Goal: Task Accomplishment & Management: Use online tool/utility

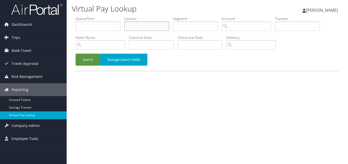
click at [132, 28] on input "text" at bounding box center [146, 26] width 45 height 9
paste input "YFSVIU"
type input "YFSVIU"
click at [76, 54] on button "Search" at bounding box center [88, 60] width 25 height 12
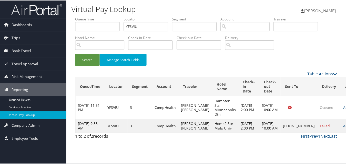
scroll to position [5, 0]
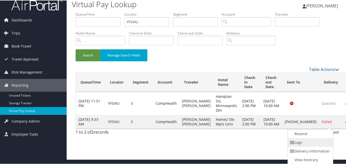
click at [315, 139] on link "Logs" at bounding box center [309, 142] width 44 height 9
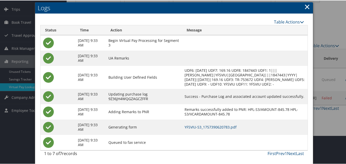
scroll to position [33, 0]
click at [219, 122] on td "YFSVIU-S3_1757390620783.pdf" at bounding box center [244, 126] width 125 height 15
click at [220, 124] on link "YFSVIU-S3_1757390620783.pdf" at bounding box center [210, 126] width 52 height 5
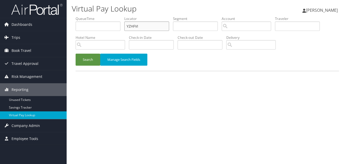
drag, startPoint x: 110, startPoint y: 31, endPoint x: 96, endPoint y: 36, distance: 14.0
click at [94, 16] on ul "QueueTime Locator YZHFVI Segment Account Traveler Hotel Name Check-in Date Chec…" at bounding box center [207, 16] width 263 height 0
paste input "WRVOMU"
type input "WRVOMU"
click at [90, 58] on button "Search" at bounding box center [88, 60] width 25 height 12
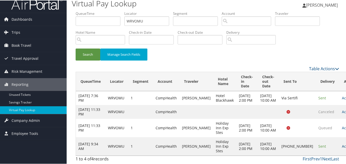
click at [341, 146] on link "Actions" at bounding box center [349, 146] width 16 height 5
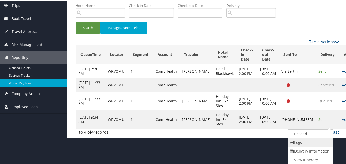
click at [309, 140] on link "Logs" at bounding box center [309, 142] width 44 height 9
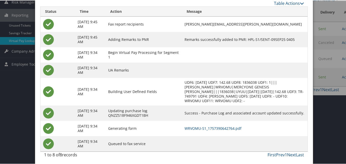
scroll to position [76, 0]
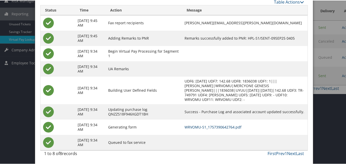
click at [224, 126] on link "WRVOMU-S1_1757390642764.pdf" at bounding box center [212, 126] width 57 height 5
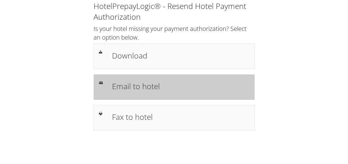
click at [128, 95] on div "Email to hotel" at bounding box center [173, 87] width 161 height 26
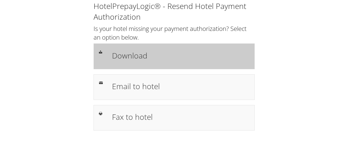
click at [174, 50] on h1 "Download" at bounding box center [180, 56] width 137 height 12
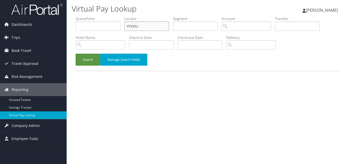
drag, startPoint x: 148, startPoint y: 24, endPoint x: 86, endPoint y: 30, distance: 62.0
click at [87, 16] on ul "QueueTime Locator YFSVIU Segment Account Traveler Hotel Name Check-in Date Chec…" at bounding box center [207, 16] width 263 height 0
paste input "FQESPY"
type input "FQESPY"
click at [86, 50] on li "Hotel Name" at bounding box center [102, 44] width 53 height 19
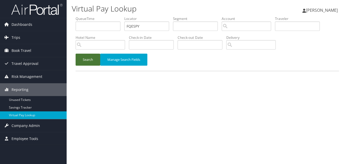
click at [98, 61] on button "Search" at bounding box center [88, 60] width 25 height 12
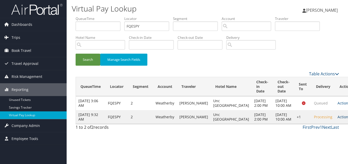
click at [337, 120] on link "Actions" at bounding box center [345, 117] width 16 height 5
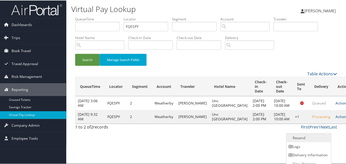
scroll to position [5, 0]
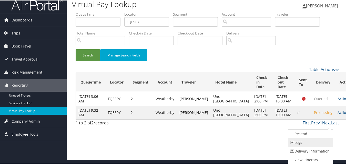
click at [316, 140] on link "Logs" at bounding box center [310, 142] width 44 height 9
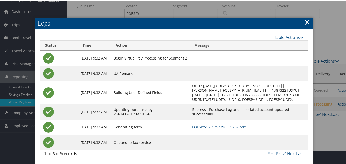
scroll to position [18, 0]
click at [218, 128] on link "FQESPY-S2_1757390559237.pdf" at bounding box center [218, 126] width 53 height 5
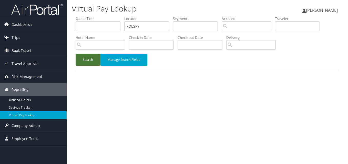
click at [88, 63] on button "Search" at bounding box center [88, 60] width 25 height 12
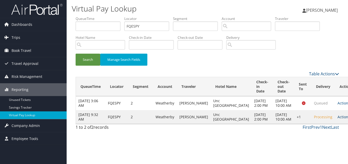
click at [337, 120] on link "Actions" at bounding box center [345, 117] width 16 height 5
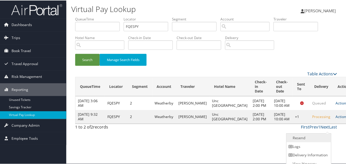
scroll to position [5, 0]
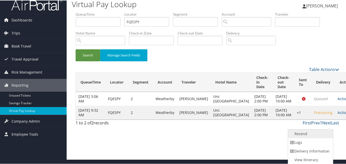
click at [309, 132] on link "Resend" at bounding box center [310, 133] width 44 height 9
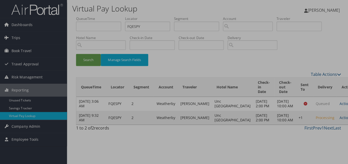
scroll to position [0, 0]
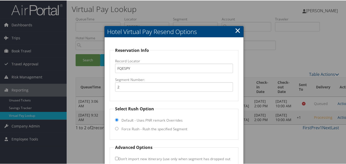
click at [238, 30] on link "×" at bounding box center [237, 30] width 6 height 10
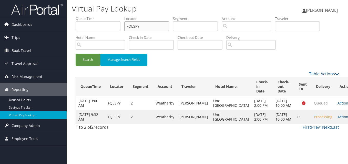
drag, startPoint x: 162, startPoint y: 26, endPoint x: 44, endPoint y: 28, distance: 118.3
click at [39, 27] on div "Dashboards AirPortal 360™ (Manager) My Travel Dashboard Trips Airtinerary® Look…" at bounding box center [174, 82] width 348 height 164
paste input "SXXUDG"
type input "SXXUDG"
click at [86, 62] on button "Search" at bounding box center [88, 60] width 25 height 12
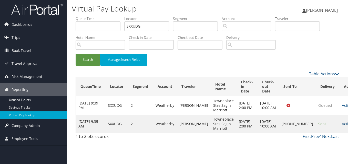
drag, startPoint x: 332, startPoint y: 124, endPoint x: 325, endPoint y: 128, distance: 7.8
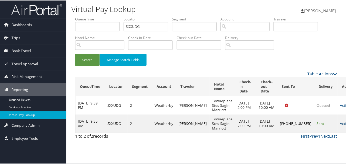
scroll to position [0, 0]
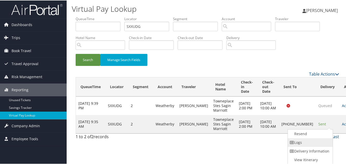
click at [302, 142] on link "Logs" at bounding box center [309, 142] width 44 height 9
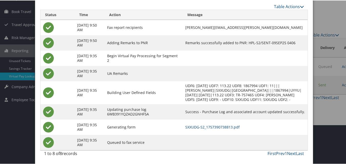
scroll to position [44, 0]
click at [203, 128] on link "SXXUDG-S2_1757390738813.pdf" at bounding box center [212, 126] width 54 height 5
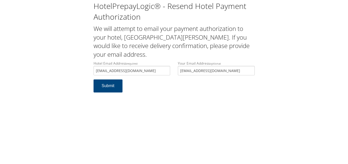
click at [127, 71] on input "[EMAIL_ADDRESS][DOMAIN_NAME]" at bounding box center [131, 70] width 77 height 9
click at [106, 70] on input "[EMAIL_ADDRESS][DOMAIN_NAME]" at bounding box center [131, 70] width 77 height 9
type input "[EMAIL_ADDRESS][DOMAIN_NAME]"
click at [113, 85] on button "Submit" at bounding box center [107, 86] width 29 height 13
drag, startPoint x: 164, startPoint y: 70, endPoint x: 93, endPoint y: 73, distance: 70.8
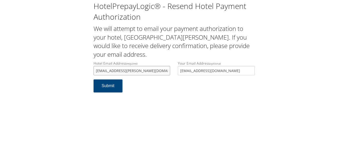
click at [93, 73] on input "[EMAIL_ADDRESS][PERSON_NAME][DOMAIN_NAME]" at bounding box center [131, 70] width 77 height 9
click at [191, 105] on div "HotelPrepayLogic® - Resend Hotel Payment Authorization We will attempt to email…" at bounding box center [174, 82] width 348 height 164
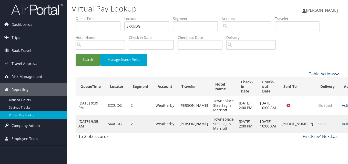
click at [341, 126] on link "Actions" at bounding box center [349, 124] width 16 height 5
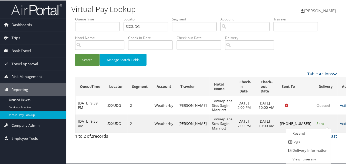
scroll to position [0, 0]
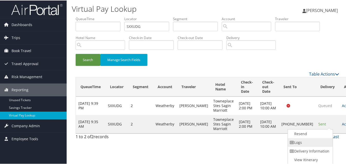
click at [299, 142] on link "Logs" at bounding box center [309, 142] width 44 height 9
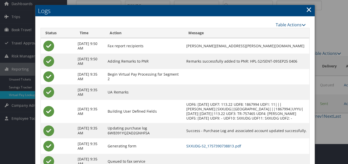
scroll to position [0, 0]
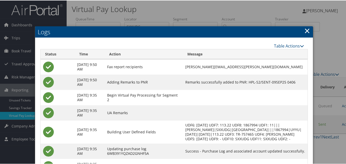
click at [306, 31] on link "×" at bounding box center [307, 30] width 6 height 10
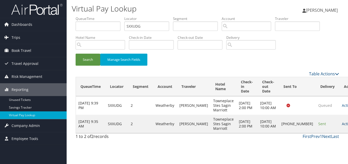
click at [341, 126] on link "Actions" at bounding box center [349, 124] width 16 height 5
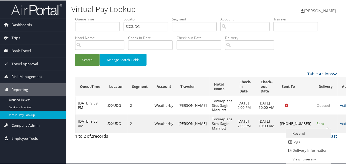
scroll to position [0, 0]
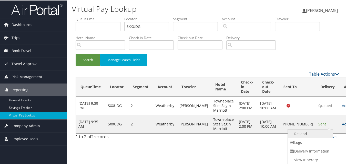
click at [303, 134] on link "Resend" at bounding box center [309, 133] width 44 height 9
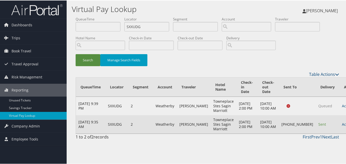
scroll to position [0, 0]
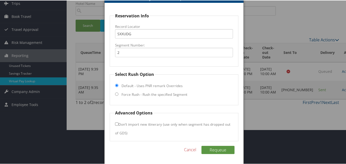
click at [140, 92] on label "Force Rush - Rush the specified Segment" at bounding box center [154, 94] width 66 height 5
click at [118, 92] on input "Force Rush - Rush the specified Segment" at bounding box center [116, 93] width 3 height 3
radio input "true"
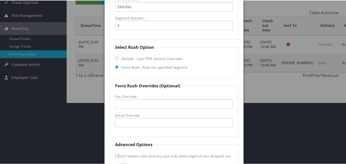
scroll to position [93, 0]
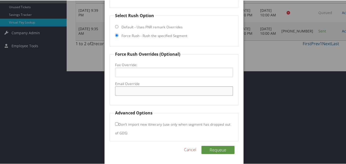
drag, startPoint x: 117, startPoint y: 94, endPoint x: 131, endPoint y: 94, distance: 14.1
click at [117, 94] on input "Email Override" at bounding box center [173, 90] width 117 height 9
type input "desk.mbstp@gmail.com"
click at [214, 150] on button "Requeue" at bounding box center [217, 150] width 33 height 8
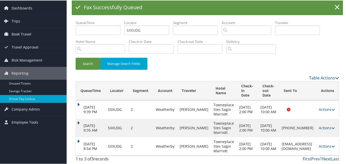
scroll to position [17, 0]
copy td "desk.mbstp@gmail.com"
drag, startPoint x: 271, startPoint y: 145, endPoint x: 310, endPoint y: 143, distance: 39.7
click at [310, 143] on td "desk.mbstp@gmail.com" at bounding box center [297, 146] width 37 height 18
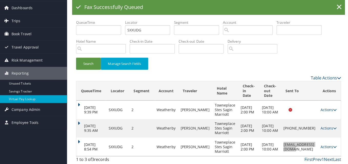
scroll to position [0, 0]
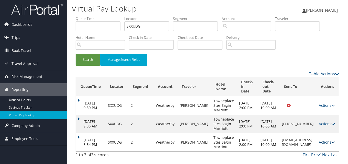
click at [326, 142] on link "Actions" at bounding box center [326, 142] width 16 height 5
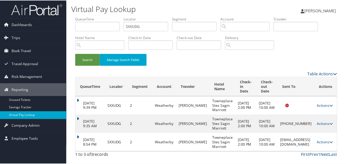
scroll to position [17, 0]
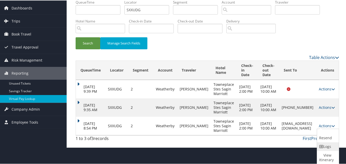
click at [320, 145] on icon at bounding box center [321, 147] width 5 height 4
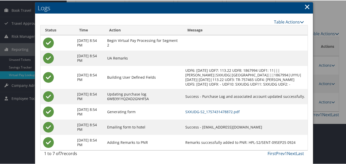
scroll to position [45, 0]
click at [232, 109] on link "SXXUDG-S2_1757431478872.pdf" at bounding box center [212, 111] width 54 height 5
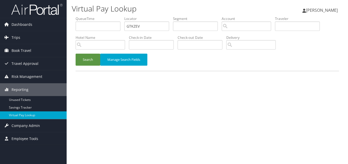
click at [88, 16] on ul "QueueTime Locator GTKZEV Segment Account Traveler Hotel Name Check-in Date Chec…" at bounding box center [207, 16] width 263 height 0
type input "GTKZEV"
click at [76, 54] on button "Search" at bounding box center [88, 60] width 25 height 12
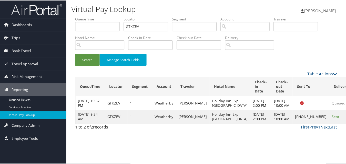
scroll to position [5, 0]
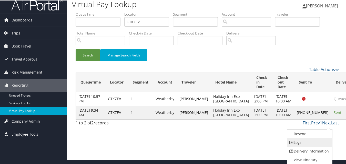
drag, startPoint x: 322, startPoint y: 131, endPoint x: 302, endPoint y: 142, distance: 23.2
click at [302, 142] on link "Logs" at bounding box center [309, 142] width 44 height 9
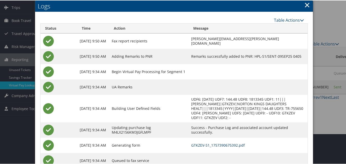
scroll to position [49, 0]
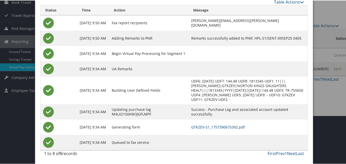
click at [214, 128] on link "GTKZEV-S1_1757390675392.pdf" at bounding box center [217, 126] width 53 height 5
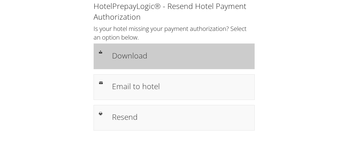
click at [162, 64] on div "Download" at bounding box center [180, 56] width 145 height 15
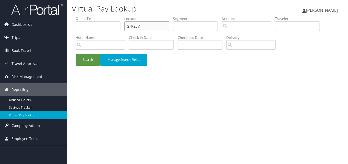
drag, startPoint x: 144, startPoint y: 28, endPoint x: 97, endPoint y: 34, distance: 46.7
click at [97, 16] on ul "QueueTime Locator GTKZEV Segment Account Traveler Hotel Name Check-in Date Chec…" at bounding box center [207, 16] width 263 height 0
paste input "KKHZTW"
type input "KKHZTW"
click at [76, 54] on button "Search" at bounding box center [88, 60] width 25 height 12
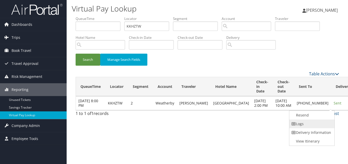
click at [309, 126] on link "Logs" at bounding box center [311, 124] width 44 height 9
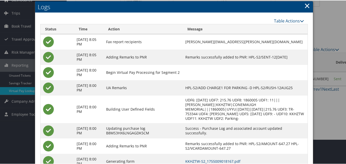
scroll to position [59, 0]
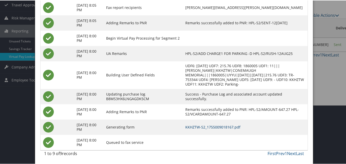
click at [209, 127] on link "KKHZTW-S2_1755009018167.pdf" at bounding box center [212, 126] width 55 height 5
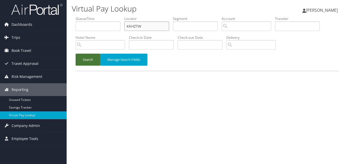
drag, startPoint x: 154, startPoint y: 26, endPoint x: 97, endPoint y: 57, distance: 64.4
click at [62, 37] on div "Dashboards AirPortal 360™ (Manager) My Travel Dashboard Trips Airtinerary® Look…" at bounding box center [174, 82] width 348 height 164
paste input "GTKZEV"
type input "GTKZEV"
click at [88, 58] on button "Search" at bounding box center [88, 60] width 25 height 12
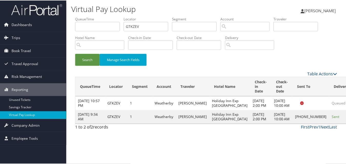
scroll to position [5, 0]
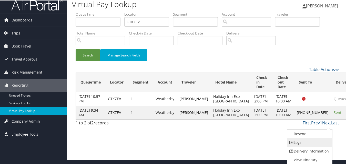
click at [309, 139] on link "Logs" at bounding box center [309, 142] width 44 height 9
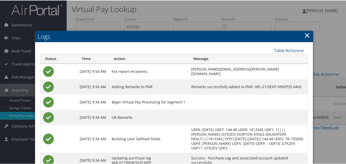
scroll to position [49, 0]
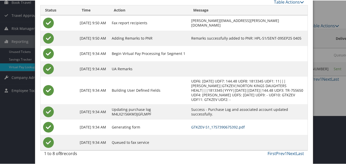
click at [201, 128] on link "GTKZEV-S1_1757390675392.pdf" at bounding box center [217, 126] width 53 height 5
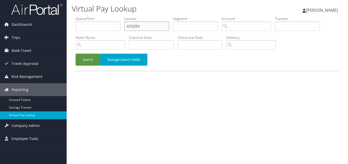
paste input "SXXUDG"
drag, startPoint x: 146, startPoint y: 24, endPoint x: 85, endPoint y: 46, distance: 64.7
click at [76, 16] on ul "QueueTime Locator GTKZEV Segment Account Traveler Hotel Name Check-in Date Chec…" at bounding box center [207, 16] width 263 height 0
type input "SXXUDG"
click at [76, 54] on button "Search" at bounding box center [88, 60] width 25 height 12
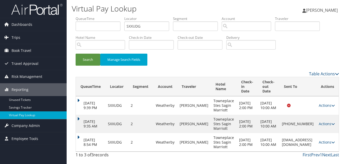
click at [325, 136] on td "Actions Resend Logs View Itinerary" at bounding box center [327, 142] width 23 height 18
click at [325, 141] on link "Actions" at bounding box center [326, 142] width 16 height 5
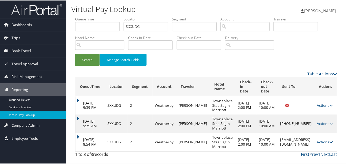
scroll to position [17, 0]
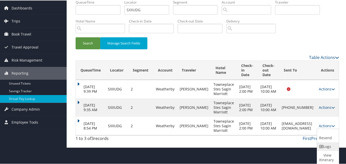
click at [322, 145] on icon at bounding box center [321, 147] width 5 height 4
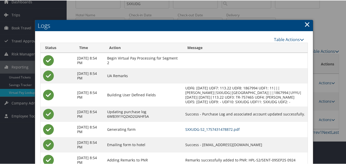
scroll to position [45, 0]
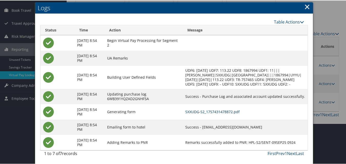
click at [225, 112] on link "SXXUDG-S2_1757431478872.pdf" at bounding box center [212, 111] width 54 height 5
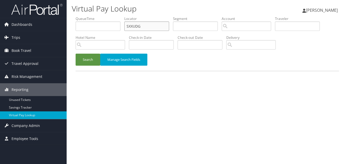
drag, startPoint x: 142, startPoint y: 26, endPoint x: 72, endPoint y: 40, distance: 71.8
click at [76, 40] on form "QueueTime Locator SXXUDG Segment Account Traveler Hotel Name Check-in Date Chec…" at bounding box center [207, 43] width 263 height 55
paste input "FQESPY"
type input "FQESPY"
click at [84, 65] on button "Search" at bounding box center [88, 60] width 25 height 12
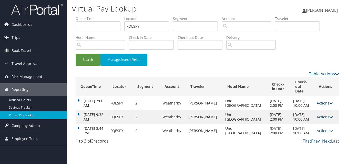
click at [320, 133] on link "Actions" at bounding box center [324, 130] width 16 height 5
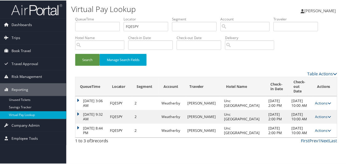
scroll to position [8, 0]
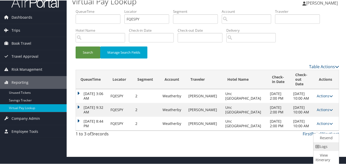
click at [319, 145] on link "Logs" at bounding box center [325, 146] width 24 height 9
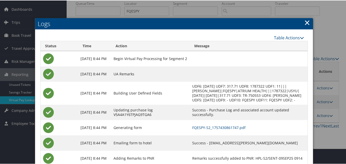
scroll to position [36, 0]
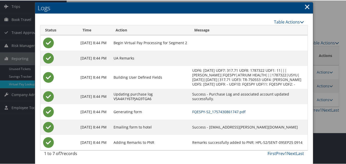
click at [201, 113] on link "FQESPY-S2_1757430861747.pdf" at bounding box center [218, 111] width 53 height 5
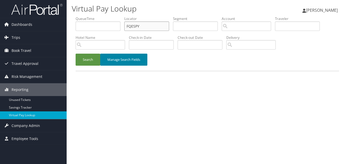
paste input "KKHZTW"
drag, startPoint x: 138, startPoint y: 31, endPoint x: 108, endPoint y: 58, distance: 40.2
click at [105, 16] on ul "QueueTime Locator KKHZTW Segment Account Traveler Hotel Name Check-in Date Chec…" at bounding box center [207, 16] width 263 height 0
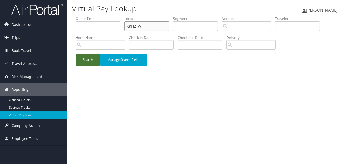
type input "KKHZTW"
click at [76, 54] on button "Search" at bounding box center [88, 60] width 25 height 12
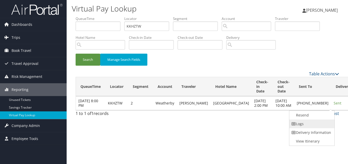
click at [312, 123] on link "Logs" at bounding box center [311, 124] width 44 height 9
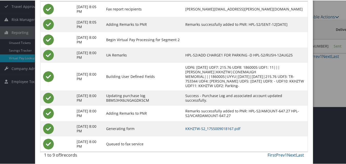
scroll to position [59, 0]
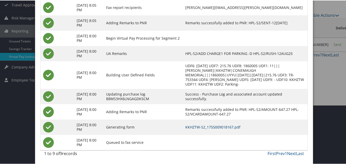
click at [225, 128] on link "KKHZTW-S2_1755009018167.pdf" at bounding box center [212, 126] width 55 height 5
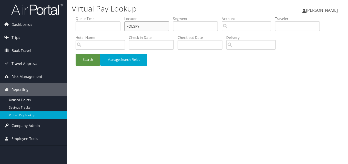
paste input "CMKACI"
drag, startPoint x: 145, startPoint y: 22, endPoint x: 84, endPoint y: 38, distance: 63.6
click at [84, 16] on ul "QueueTime Locator FQESPY Segment Account Traveler Hotel Name Check-in Date Chec…" at bounding box center [207, 16] width 263 height 0
type input "CMKACI"
click at [95, 62] on button "Search" at bounding box center [88, 60] width 25 height 12
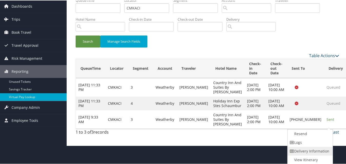
click at [302, 147] on link "Delivery Information" at bounding box center [309, 151] width 44 height 9
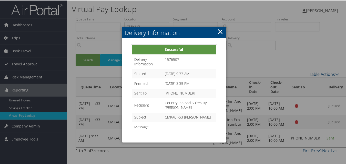
click at [220, 22] on div at bounding box center [174, 82] width 348 height 164
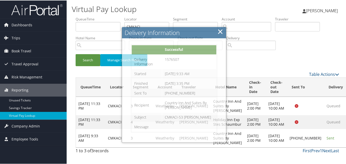
click at [219, 29] on link "×" at bounding box center [220, 31] width 6 height 10
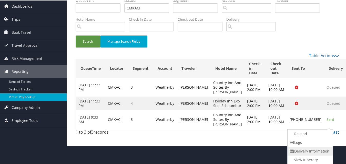
click at [307, 147] on link "Delivery Information" at bounding box center [309, 151] width 44 height 9
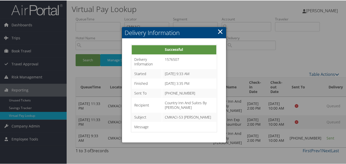
click at [217, 26] on link "×" at bounding box center [220, 31] width 6 height 10
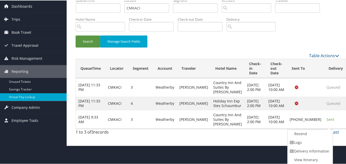
click at [312, 149] on link "Delivery Information" at bounding box center [309, 151] width 44 height 9
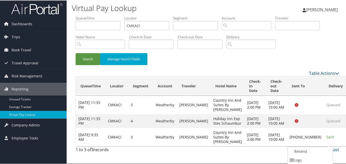
click at [324, 146] on td "Sent" at bounding box center [336, 137] width 24 height 18
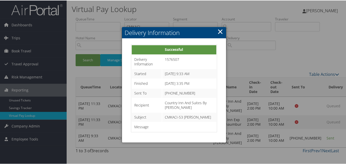
click at [220, 31] on link "×" at bounding box center [220, 31] width 6 height 10
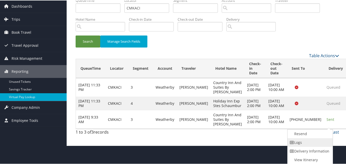
click at [306, 141] on link "Logs" at bounding box center [309, 142] width 44 height 9
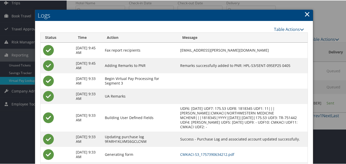
scroll to position [62, 0]
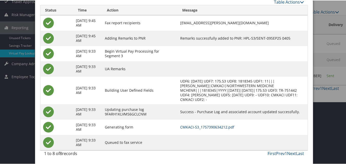
drag, startPoint x: 222, startPoint y: 122, endPoint x: 225, endPoint y: 128, distance: 6.9
click at [221, 123] on td "CMKACI-S3_1757390634212.pdf" at bounding box center [242, 126] width 130 height 15
click at [225, 128] on link "CMKACI-S3_1757390634212.pdf" at bounding box center [207, 126] width 54 height 5
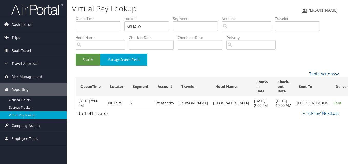
click at [316, 115] on link "Resend" at bounding box center [311, 115] width 44 height 9
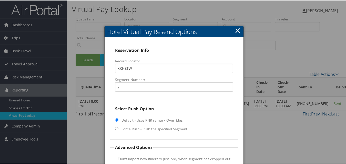
click at [127, 129] on label "Force Rush - Rush the specified Segment" at bounding box center [154, 128] width 66 height 5
click at [118, 129] on input "Force Rush - Rush the specified Segment" at bounding box center [116, 128] width 3 height 3
radio input "true"
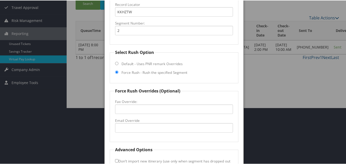
scroll to position [93, 0]
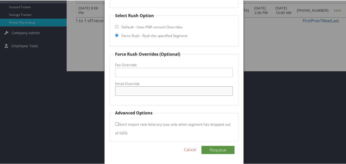
click at [133, 87] on input "Email Override" at bounding box center [173, 90] width 117 height 9
type input "r"
type input "[EMAIL_ADDRESS][DOMAIN_NAME]"
click at [222, 150] on button "Requeue" at bounding box center [217, 150] width 33 height 8
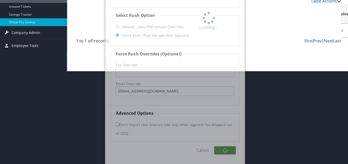
scroll to position [0, 0]
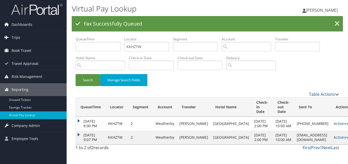
click at [82, 140] on td "[DATE] 9:07 PM" at bounding box center [90, 138] width 29 height 14
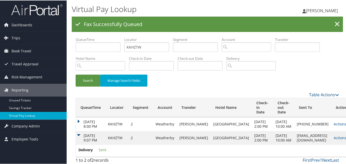
click at [79, 139] on td "[DATE] 9:07 PM" at bounding box center [90, 138] width 29 height 14
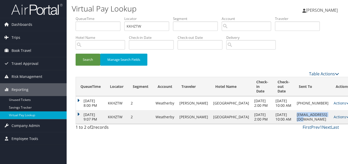
copy td "[EMAIL_ADDRESS][DOMAIN_NAME]"
drag, startPoint x: 276, startPoint y: 146, endPoint x: 310, endPoint y: 124, distance: 40.3
click at [310, 124] on td "[EMAIL_ADDRESS][DOMAIN_NAME]" at bounding box center [312, 117] width 37 height 14
drag, startPoint x: 320, startPoint y: 122, endPoint x: 315, endPoint y: 124, distance: 5.7
click at [333, 120] on link "Actions" at bounding box center [341, 117] width 16 height 5
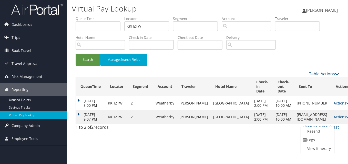
drag, startPoint x: 311, startPoint y: 138, endPoint x: 307, endPoint y: 136, distance: 4.9
click at [310, 138] on link "Logs" at bounding box center [317, 140] width 32 height 9
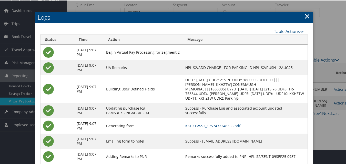
scroll to position [28, 0]
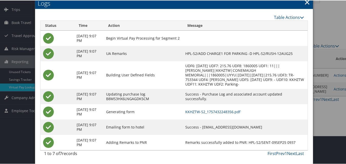
click at [217, 116] on td "KKHZTW-S2_1757432248356.pdf" at bounding box center [245, 111] width 125 height 15
click at [218, 108] on td "KKHZTW-S2_1757432248356.pdf" at bounding box center [245, 111] width 125 height 15
click at [219, 110] on link "KKHZTW-S2_1757432248356.pdf" at bounding box center [212, 111] width 55 height 5
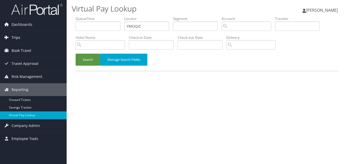
click at [62, 34] on div "Dashboards AirPortal 360™ (Manager) My Travel Dashboard Trips Airtinerary® Look…" at bounding box center [174, 82] width 348 height 164
type input "YMOQIZ"
click at [76, 54] on button "Search" at bounding box center [88, 60] width 25 height 12
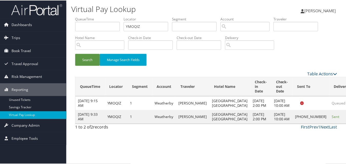
scroll to position [0, 0]
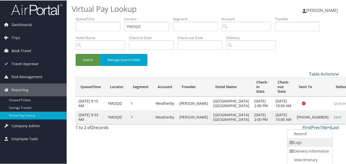
click at [306, 140] on link "Logs" at bounding box center [309, 142] width 44 height 9
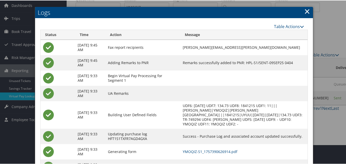
scroll to position [39, 0]
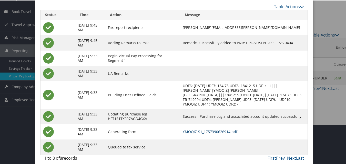
click at [215, 129] on link "YMOQIZ-S1_1757390626914.pdf" at bounding box center [210, 131] width 55 height 5
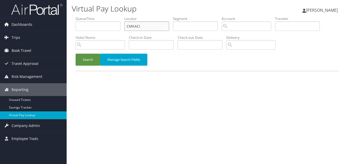
drag, startPoint x: 138, startPoint y: 28, endPoint x: 67, endPoint y: 40, distance: 72.0
click at [67, 40] on div "Virtual Pay Lookup [PERSON_NAME] [PERSON_NAME] My Settings Travel Agency Contac…" at bounding box center [207, 82] width 281 height 164
paste input "CRYRF"
type input "CCRYRF"
click at [85, 55] on button "Search" at bounding box center [88, 60] width 25 height 12
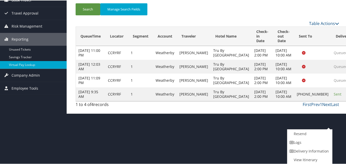
drag, startPoint x: 318, startPoint y: 144, endPoint x: 311, endPoint y: 147, distance: 7.8
click at [311, 147] on link "Delivery Information" at bounding box center [309, 151] width 44 height 9
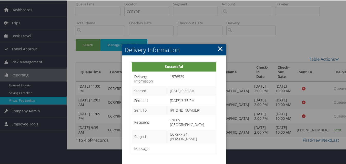
click at [220, 43] on link "×" at bounding box center [220, 48] width 6 height 10
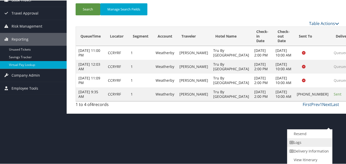
click at [306, 145] on link "Logs" at bounding box center [309, 142] width 44 height 9
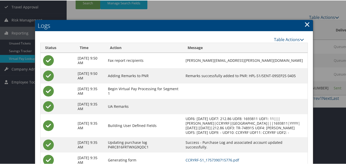
scroll to position [90, 0]
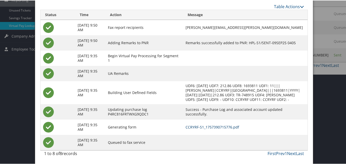
click at [221, 129] on link "CCRYRF-S1_1757390715776.pdf" at bounding box center [211, 126] width 53 height 5
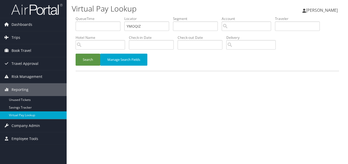
type input "YMOQIZ"
click at [76, 54] on button "Search" at bounding box center [88, 60] width 25 height 12
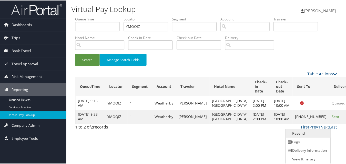
scroll to position [0, 0]
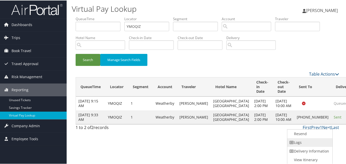
click at [296, 141] on link "Logs" at bounding box center [309, 142] width 44 height 9
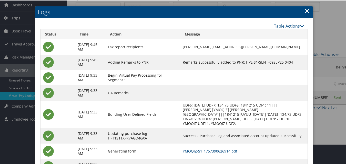
scroll to position [39, 0]
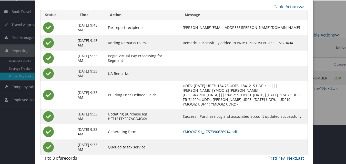
click at [222, 129] on link "YMOQIZ-S1_1757390626914.pdf" at bounding box center [210, 131] width 55 height 5
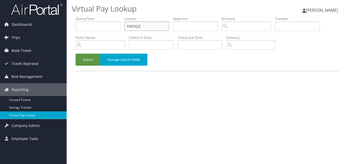
drag, startPoint x: 143, startPoint y: 26, endPoint x: 110, endPoint y: 30, distance: 33.8
click at [110, 16] on ul "QueueTime Locator YMOQIZ Segment Account Traveler Hotel Name Check-in Date Chec…" at bounding box center [207, 16] width 263 height 0
paste input "CCRYRF"
type input "CCRYRF"
click at [93, 59] on button "Search" at bounding box center [88, 60] width 25 height 12
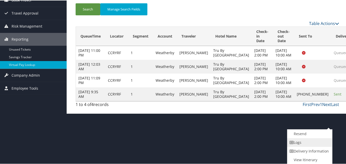
click at [311, 144] on link "Logs" at bounding box center [309, 142] width 44 height 9
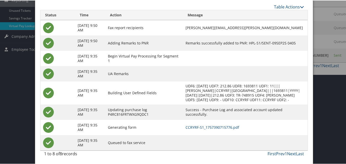
scroll to position [90, 0]
click at [224, 129] on link "CCRYRF-S1_1757390715776.pdf" at bounding box center [211, 126] width 53 height 5
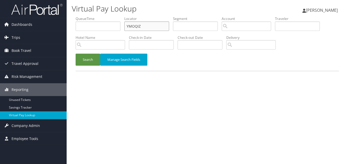
drag, startPoint x: 0, startPoint y: 0, endPoint x: 101, endPoint y: 29, distance: 104.7
click at [100, 16] on ul "QueueTime Locator YMOQIZ Segment Account Traveler Hotel Name Check-in Date Chec…" at bounding box center [207, 16] width 263 height 0
paste input "GHBJAD"
type input "GHBJAD"
click at [86, 54] on button "Search" at bounding box center [88, 60] width 25 height 12
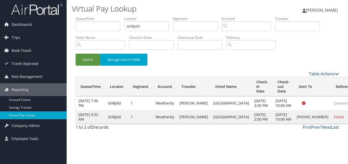
drag, startPoint x: 323, startPoint y: 119, endPoint x: 328, endPoint y: 126, distance: 9.2
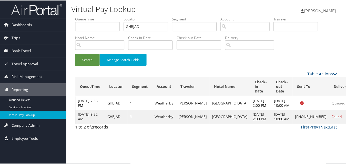
scroll to position [0, 0]
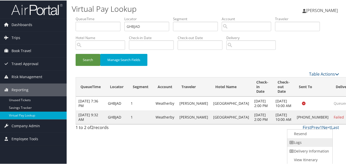
click at [308, 140] on link "Logs" at bounding box center [309, 142] width 44 height 9
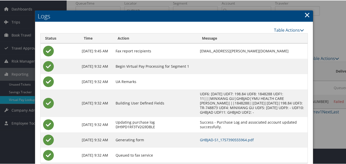
scroll to position [29, 0]
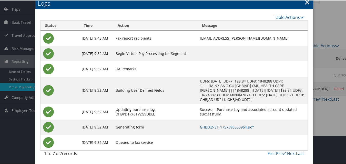
click at [219, 127] on link "GHBJAD-S1_1757390555964.pdf" at bounding box center [227, 126] width 54 height 5
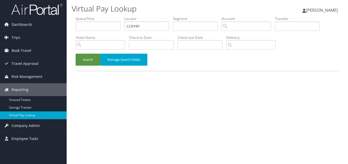
click at [85, 60] on button "Search" at bounding box center [88, 60] width 25 height 12
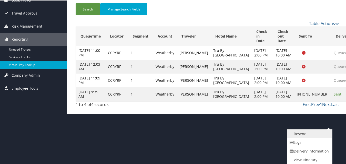
click at [301, 136] on link "Resend" at bounding box center [309, 133] width 44 height 9
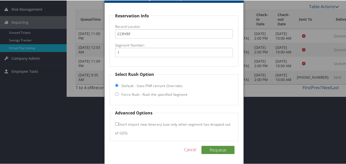
click at [148, 95] on label "Force Rush - Rush the specified Segment" at bounding box center [154, 94] width 66 height 5
click at [118, 95] on input "Force Rush - Rush the specified Segment" at bounding box center [116, 93] width 3 height 3
radio input "true"
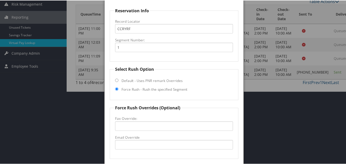
scroll to position [127, 0]
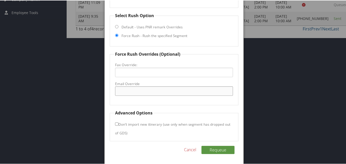
click at [140, 95] on input "Email Override" at bounding box center [173, 90] width 117 height 9
type input "tiffany.chew@hilton.com"
click at [213, 151] on button "Requeue" at bounding box center [217, 150] width 33 height 8
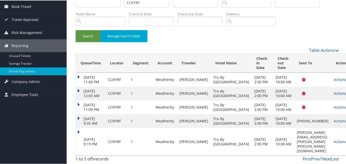
scroll to position [56, 0]
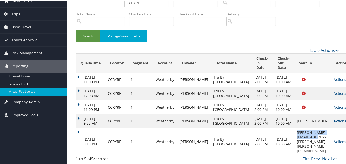
drag, startPoint x: 286, startPoint y: 145, endPoint x: 310, endPoint y: 144, distance: 23.6
click at [310, 144] on td "tiffany.chew@hilton.com" at bounding box center [312, 142] width 37 height 28
copy td "tiffany.chew@hilton.com"
click at [333, 143] on link "Actions" at bounding box center [341, 141] width 16 height 5
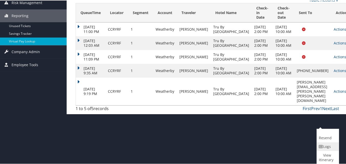
click at [321, 146] on icon at bounding box center [320, 147] width 5 height 4
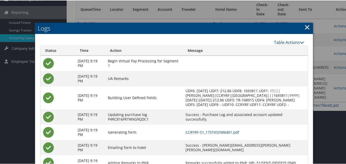
scroll to position [103, 0]
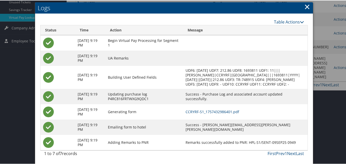
click at [224, 116] on td "CCRYRF-S1_1757432986401.pdf" at bounding box center [245, 111] width 125 height 15
click at [225, 113] on link "CCRYRF-S1_1757432986401.pdf" at bounding box center [211, 111] width 53 height 5
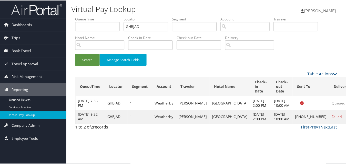
scroll to position [0, 0]
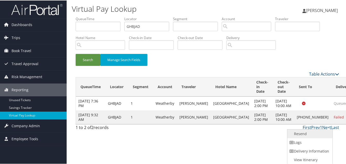
click at [295, 134] on link "Resend" at bounding box center [309, 133] width 44 height 9
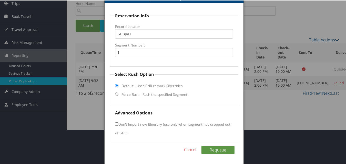
click at [132, 95] on label "Force Rush - Rush the specified Segment" at bounding box center [154, 94] width 66 height 5
click at [118, 95] on input "Force Rush - Rush the specified Segment" at bounding box center [116, 93] width 3 height 3
radio input "true"
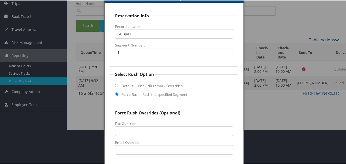
scroll to position [93, 0]
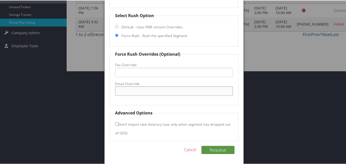
click at [131, 91] on input "Email Override" at bounding box center [173, 90] width 117 height 9
click at [128, 91] on input "Email Override" at bounding box center [173, 90] width 117 height 9
type input "heather.midgyett@hilton.com"
click at [224, 151] on button "Requeue" at bounding box center [217, 150] width 33 height 8
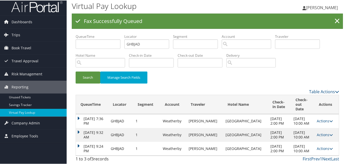
scroll to position [12, 0]
click at [319, 147] on link "Actions" at bounding box center [324, 148] width 16 height 5
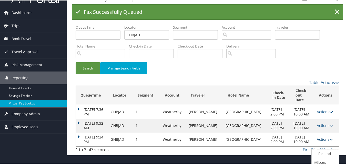
scroll to position [28, 0]
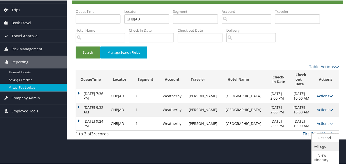
click at [318, 146] on link "Logs" at bounding box center [324, 146] width 26 height 9
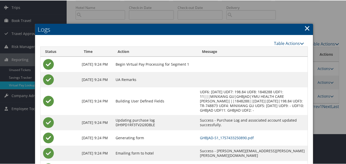
scroll to position [57, 0]
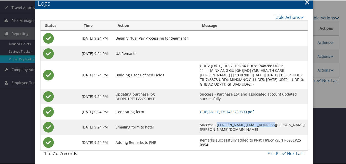
drag, startPoint x: 219, startPoint y: 125, endPoint x: 270, endPoint y: 126, distance: 51.5
click at [270, 126] on td "Success - heather.midgyett@hilton.com" at bounding box center [252, 126] width 110 height 15
copy td "heather.midgyett@hilton.com"
click at [230, 111] on link "GHBJAD-S1_1757433250890.pdf" at bounding box center [227, 111] width 54 height 5
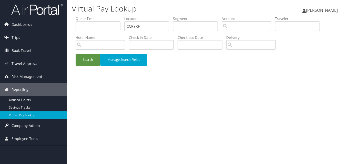
click at [89, 16] on ul "QueueTime Locator CCRYRF Segment Account Traveler Hotel Name Check-in Date Chec…" at bounding box center [207, 16] width 263 height 0
type input "LJEEZL"
click at [76, 54] on button "Search" at bounding box center [88, 60] width 25 height 12
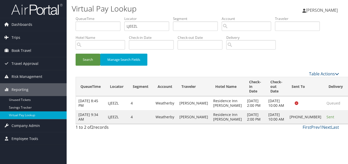
drag, startPoint x: 332, startPoint y: 133, endPoint x: 329, endPoint y: 133, distance: 3.3
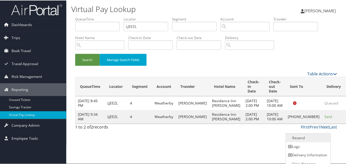
scroll to position [5, 0]
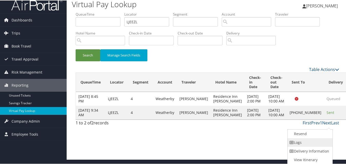
click at [312, 144] on link "Logs" at bounding box center [309, 142] width 44 height 9
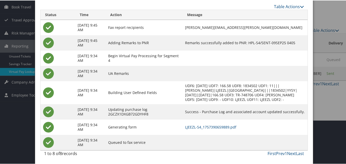
scroll to position [49, 0]
click at [220, 126] on link "LJEEZL-S4_1757390659889.pdf" at bounding box center [210, 126] width 51 height 5
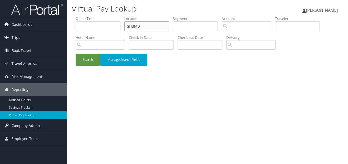
drag, startPoint x: 148, startPoint y: 28, endPoint x: 95, endPoint y: 41, distance: 54.6
click at [102, 16] on ul "QueueTime Locator GHBJAD Segment Account Traveler Hotel Name Check-in Date Chec…" at bounding box center [207, 16] width 263 height 0
paste input "KUMEAC"
type input "KUMEAC"
click at [89, 55] on button "Search" at bounding box center [88, 60] width 25 height 12
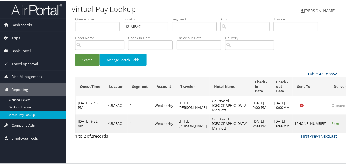
scroll to position [0, 0]
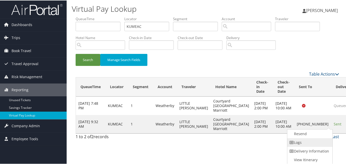
click at [311, 141] on link "Logs" at bounding box center [309, 142] width 44 height 9
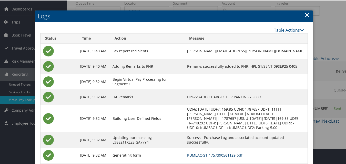
scroll to position [39, 0]
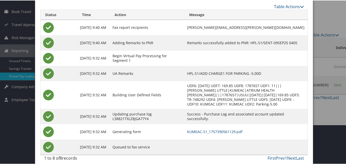
click at [202, 130] on td "KUMEAC-S1_1757390561129.pdf" at bounding box center [245, 131] width 123 height 15
click at [202, 129] on link "KUMEAC-S1_1757390561129.pdf" at bounding box center [214, 131] width 55 height 5
